Goal: Navigation & Orientation: Find specific page/section

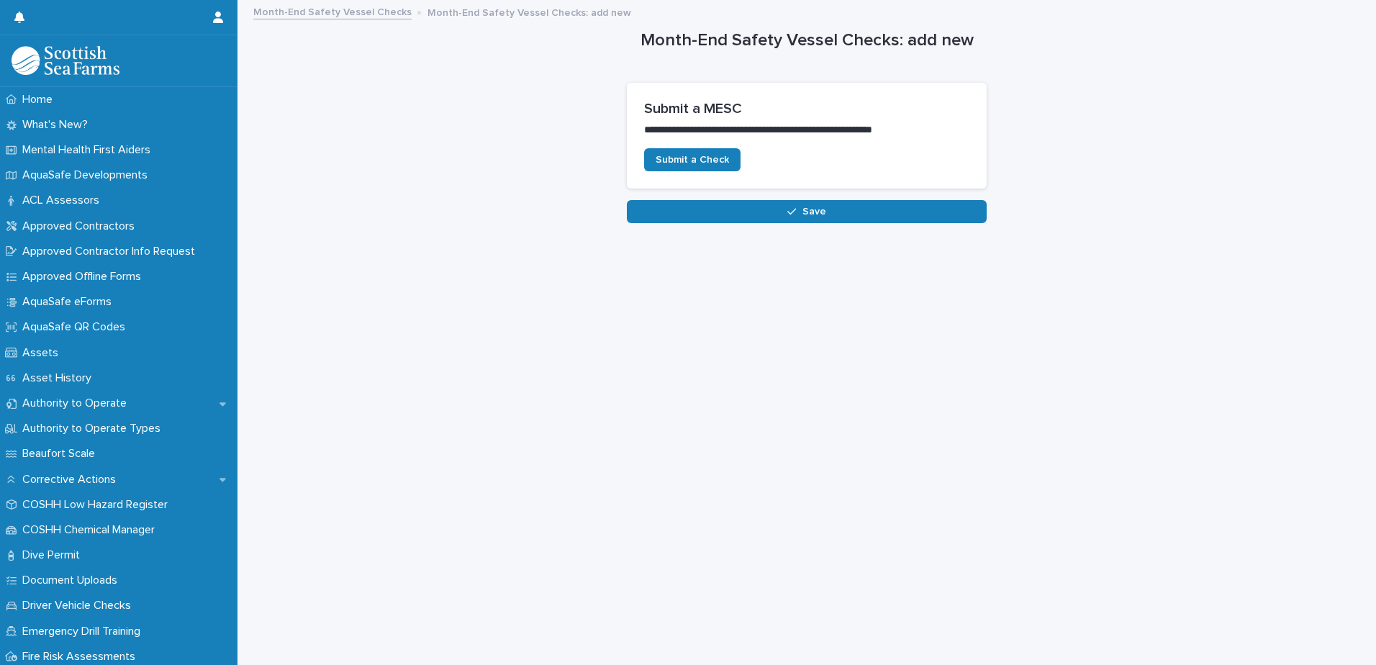
click at [324, 16] on link "Month-End Safety Vessel Checks" at bounding box center [332, 11] width 158 height 17
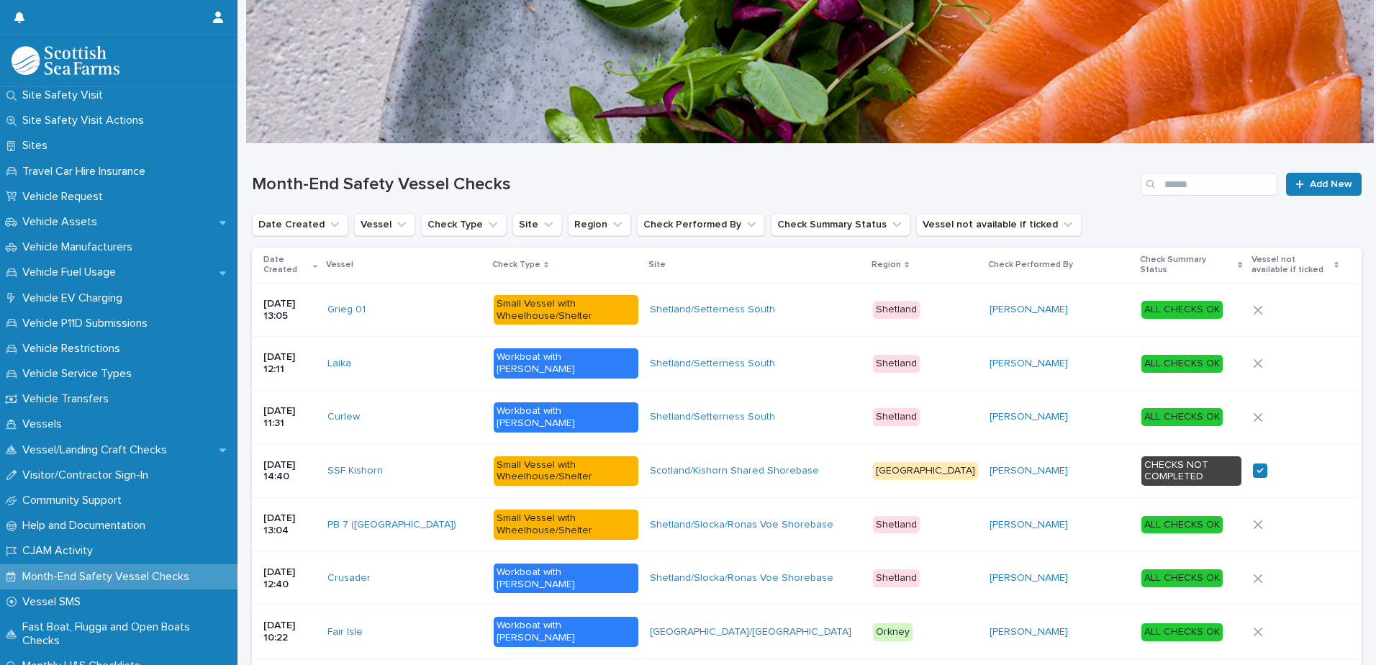
scroll to position [1031, 0]
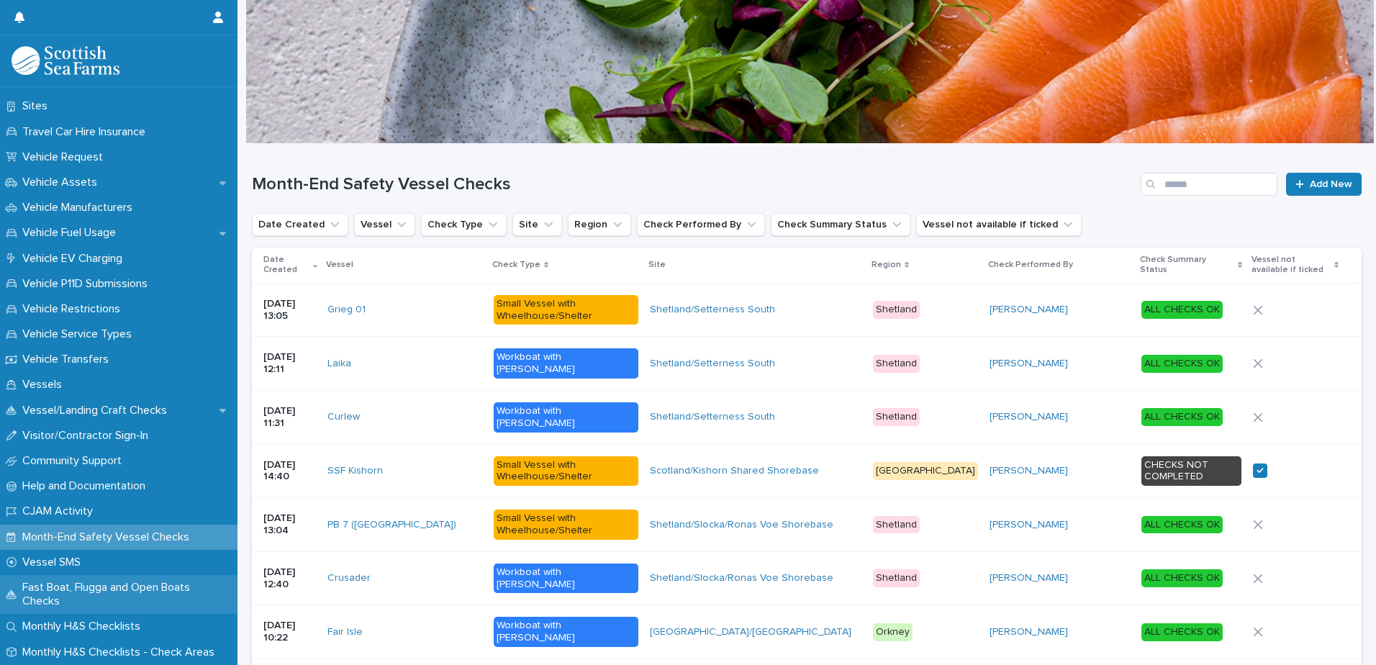
click at [137, 582] on p "Fast Boat, Flugga and Open Boats Checks" at bounding box center [127, 594] width 221 height 27
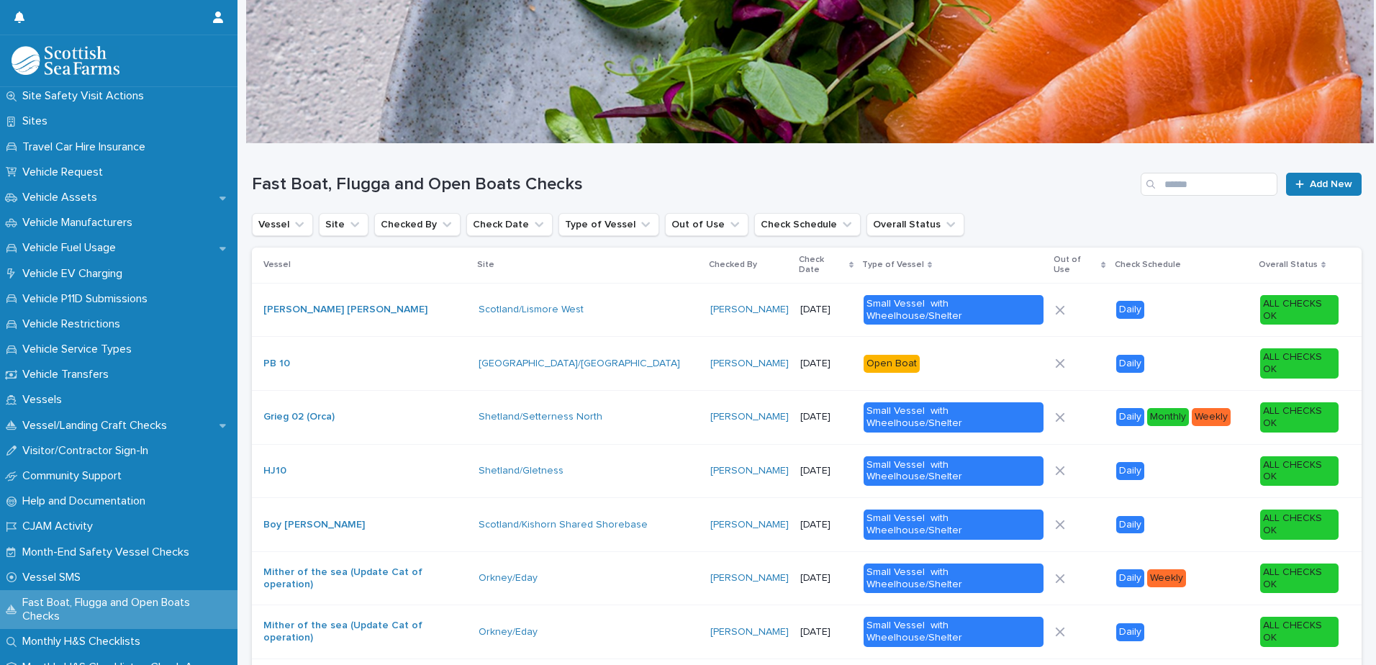
scroll to position [1031, 0]
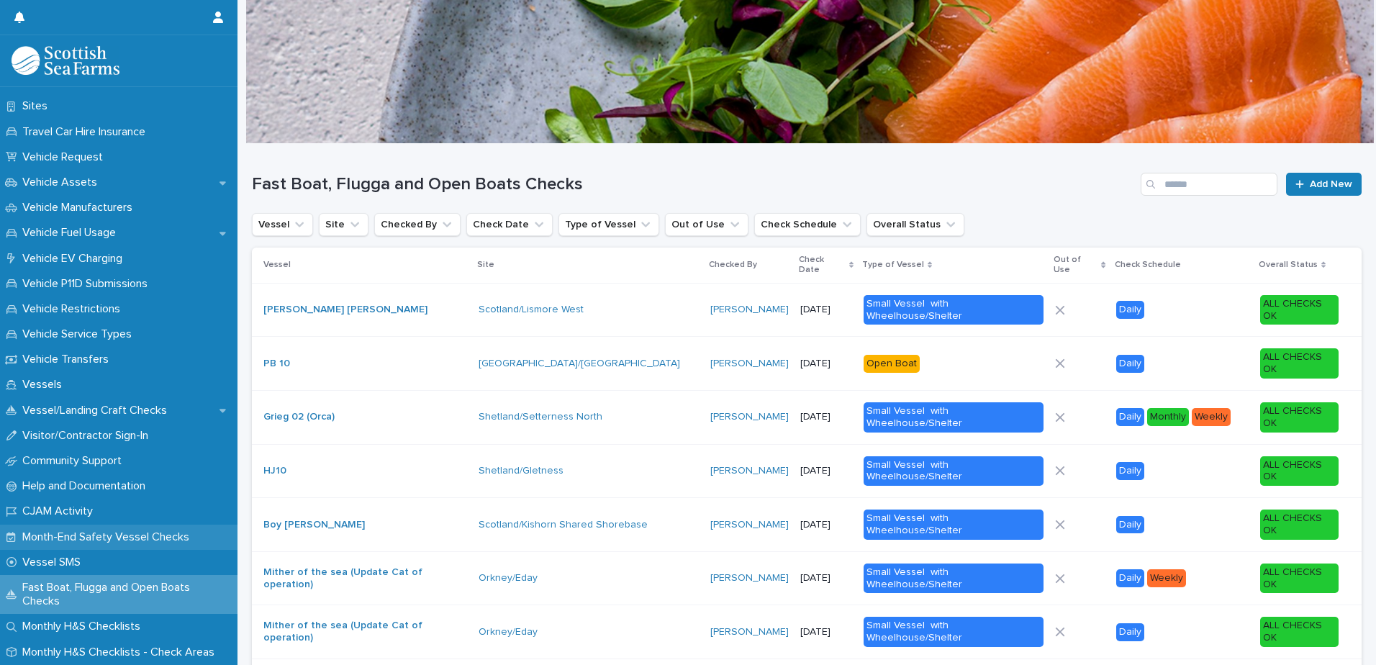
click at [139, 531] on p "Month-End Safety Vessel Checks" at bounding box center [109, 537] width 184 height 14
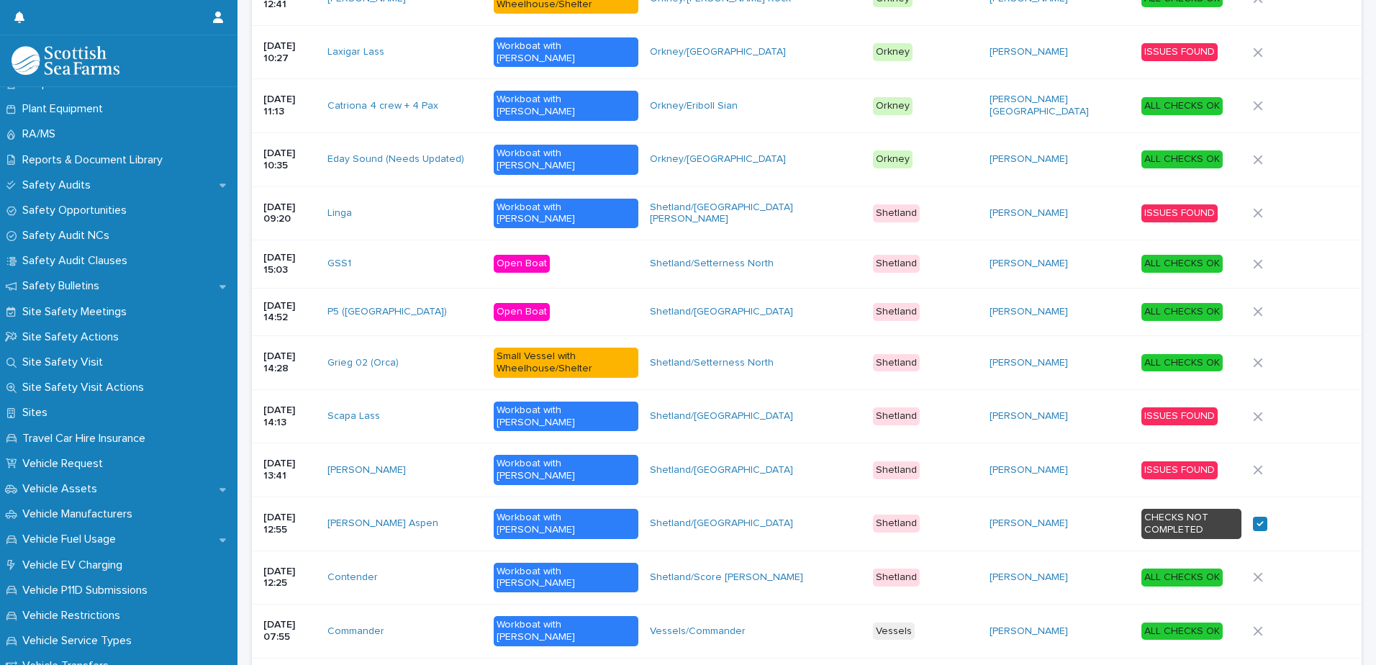
scroll to position [1031, 0]
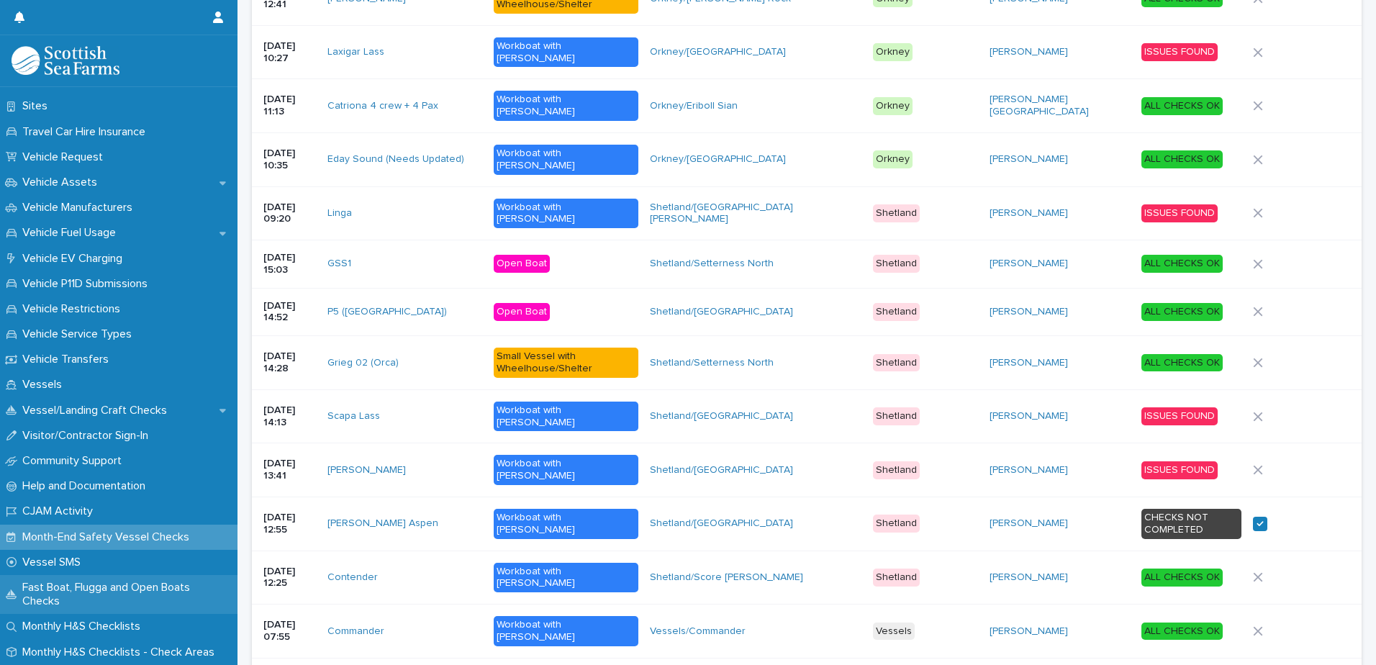
click at [116, 588] on p "Fast Boat, Flugga and Open Boats Checks" at bounding box center [127, 594] width 221 height 27
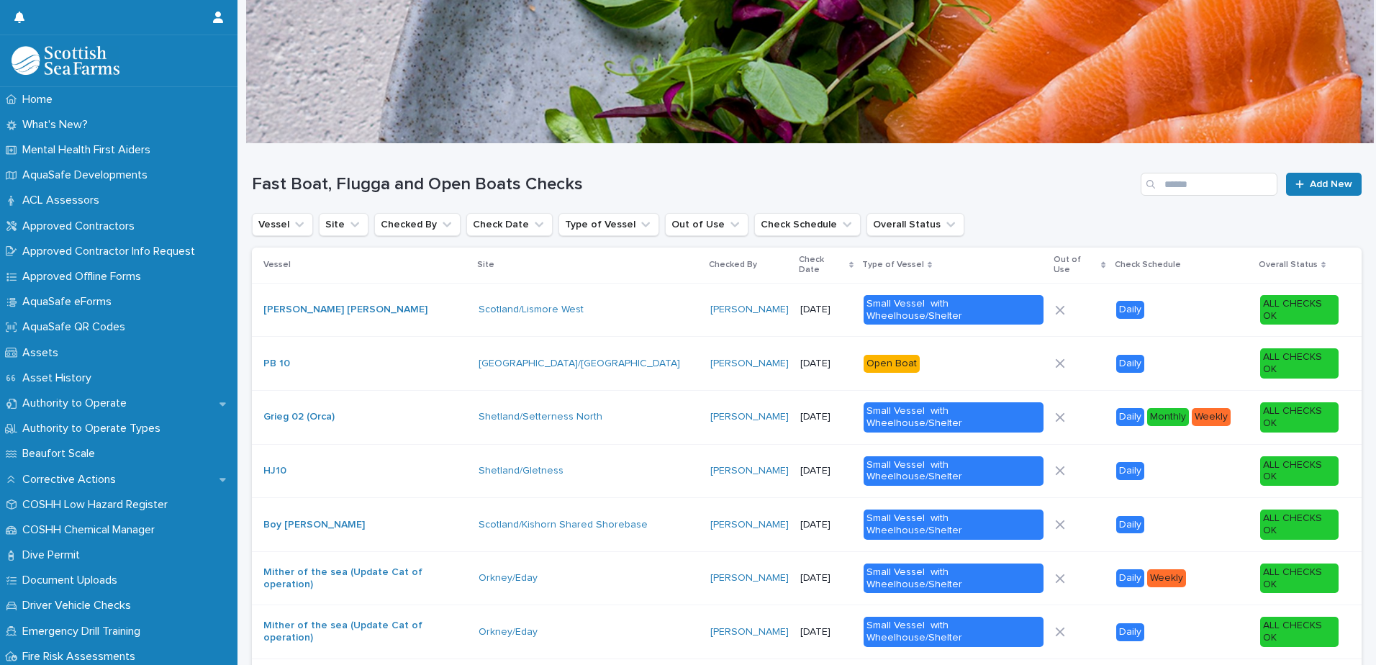
click at [1147, 408] on div "Monthly" at bounding box center [1168, 417] width 42 height 18
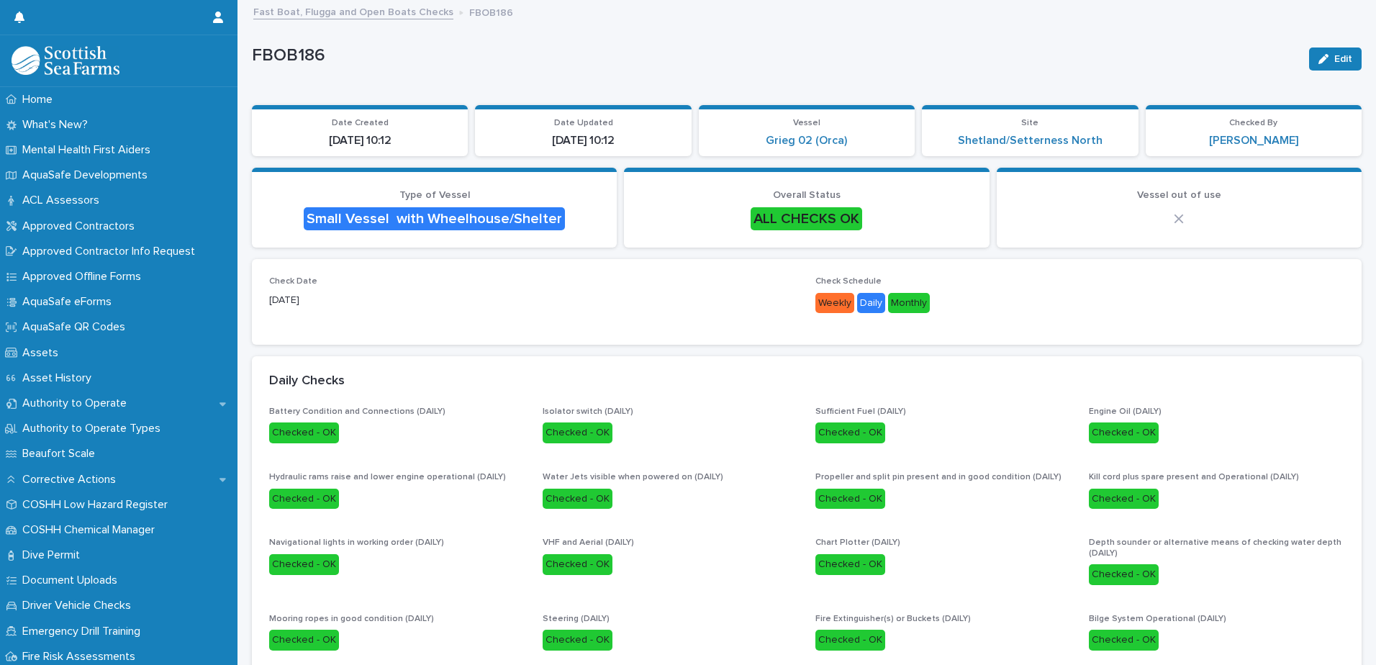
click at [326, 12] on link "Fast Boat, Flugga and Open Boats Checks" at bounding box center [353, 11] width 200 height 17
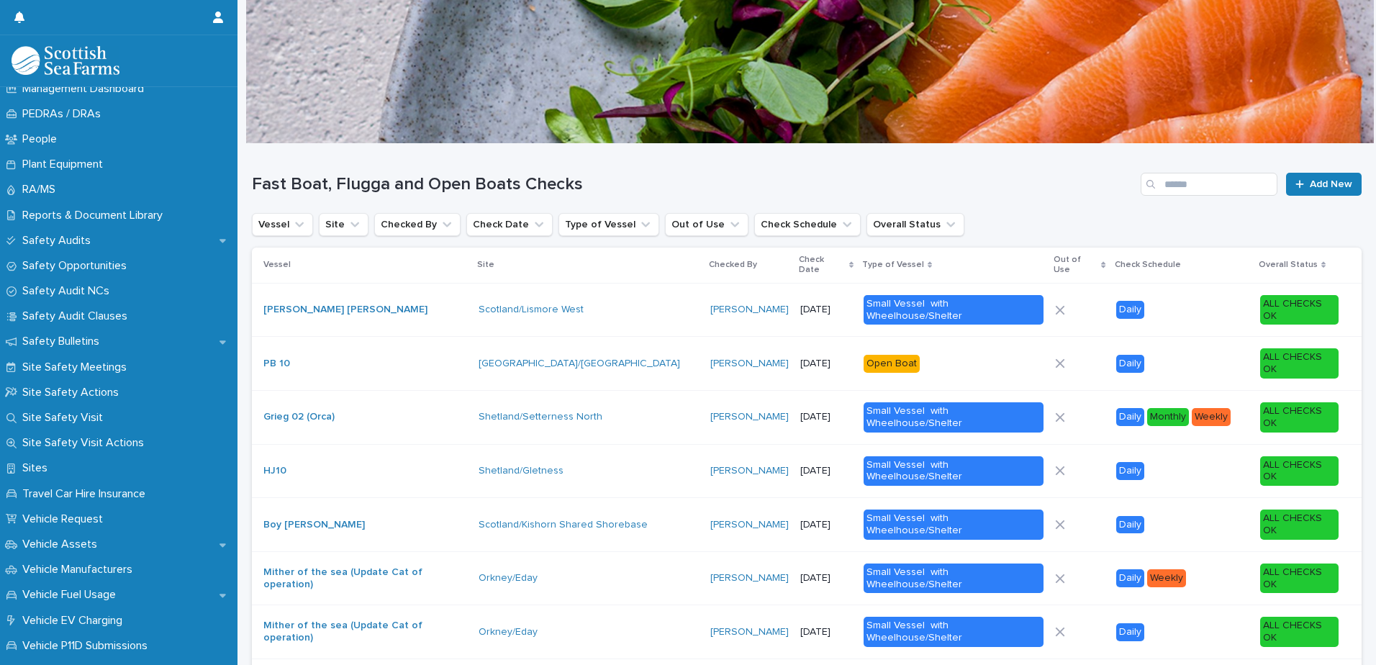
scroll to position [1031, 0]
